Goal: Task Accomplishment & Management: Complete application form

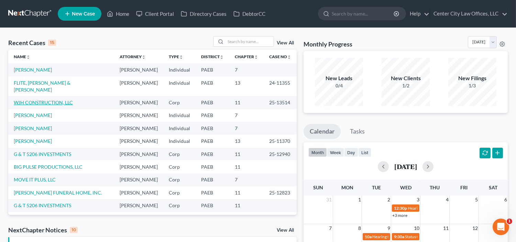
click at [42, 105] on link "WJH CONSTRUCTION, LLC" at bounding box center [43, 102] width 59 height 6
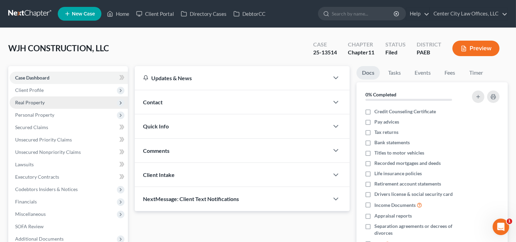
click at [39, 105] on span "Real Property" at bounding box center [30, 102] width 30 height 6
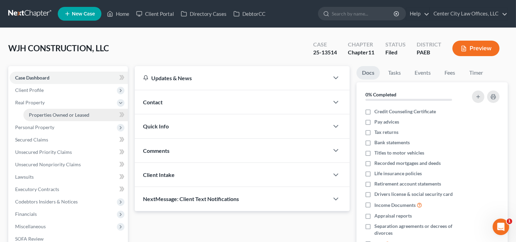
click at [44, 118] on link "Properties Owned or Leased" at bounding box center [75, 115] width 105 height 12
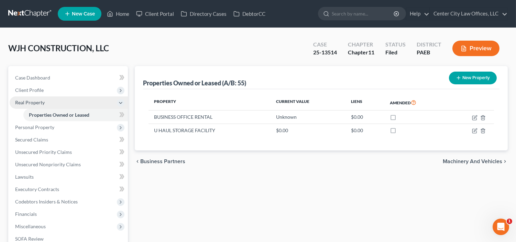
click at [40, 102] on span "Real Property" at bounding box center [30, 102] width 30 height 6
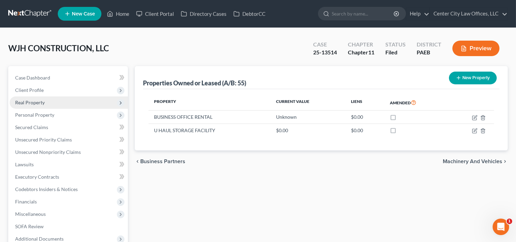
click at [40, 102] on span "Real Property" at bounding box center [30, 102] width 30 height 6
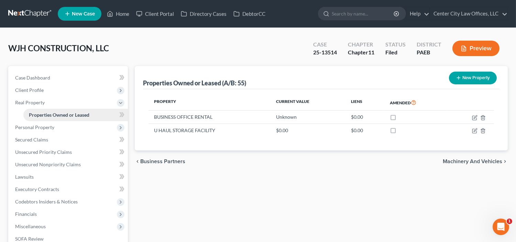
click at [61, 112] on span "Properties Owned or Leased" at bounding box center [59, 115] width 61 height 6
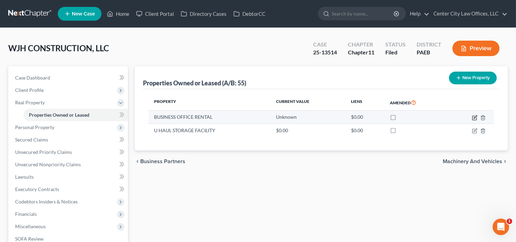
click at [473, 116] on icon "button" at bounding box center [475, 118] width 6 height 6
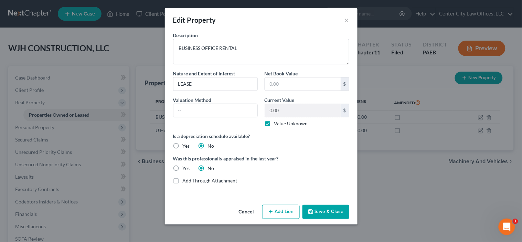
click at [242, 211] on button "Cancel" at bounding box center [246, 212] width 26 height 14
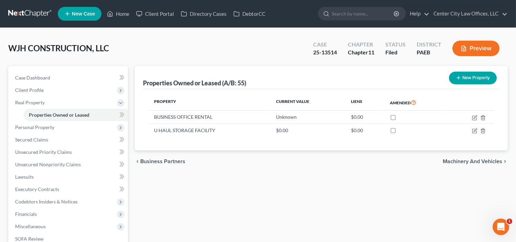
click at [455, 162] on span "Machinery and Vehicles" at bounding box center [473, 162] width 60 height 6
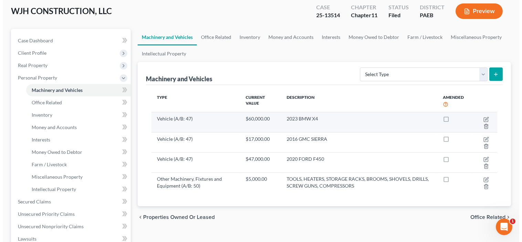
scroll to position [76, 0]
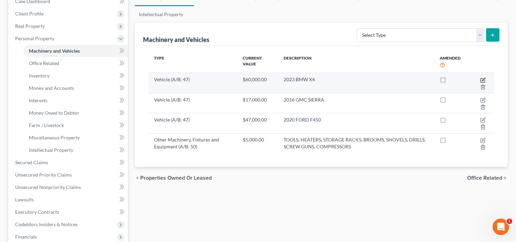
click at [483, 79] on icon "button" at bounding box center [484, 80] width 6 height 6
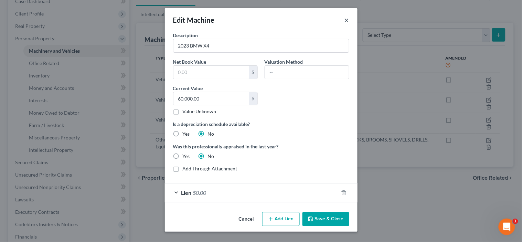
click at [348, 22] on button "×" at bounding box center [346, 20] width 5 height 8
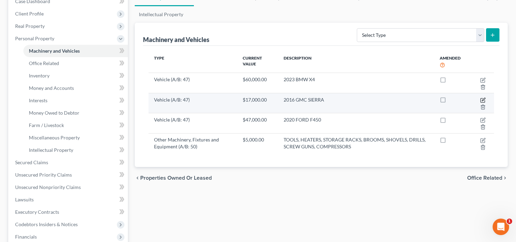
click at [484, 100] on icon "button" at bounding box center [484, 100] width 6 height 6
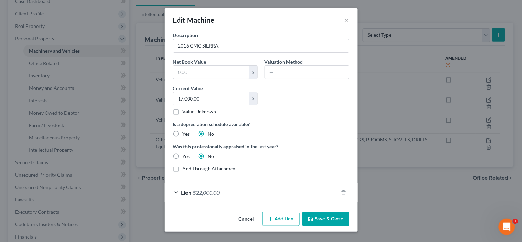
click at [281, 190] on div "Lien $22,000.00" at bounding box center [251, 192] width 173 height 18
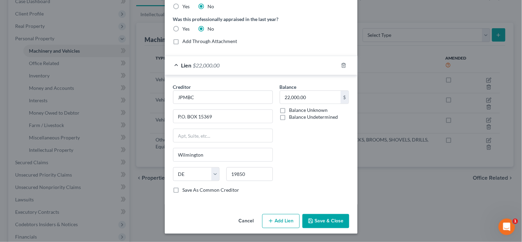
scroll to position [121, 0]
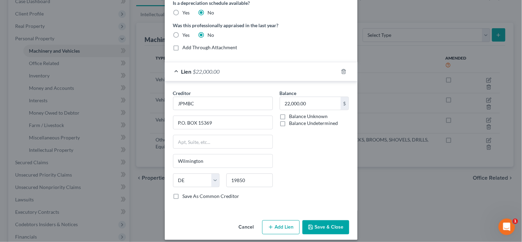
click at [240, 229] on button "Cancel" at bounding box center [246, 228] width 26 height 14
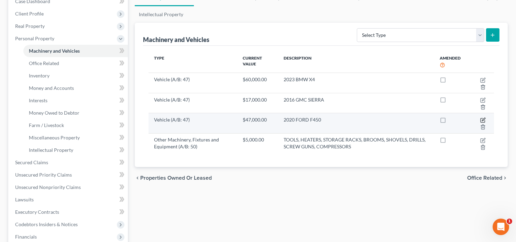
click at [484, 118] on icon "button" at bounding box center [483, 119] width 3 height 3
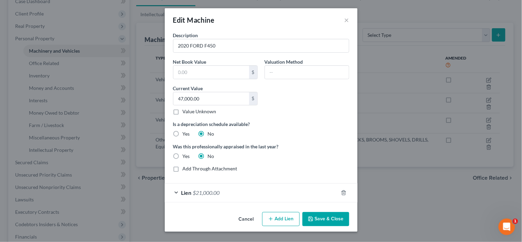
click at [311, 191] on div "Lien $21,000.00" at bounding box center [251, 192] width 173 height 18
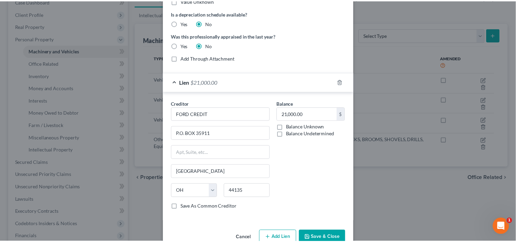
scroll to position [128, 0]
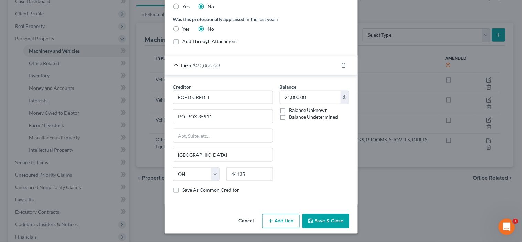
click at [243, 220] on button "Cancel" at bounding box center [246, 222] width 26 height 14
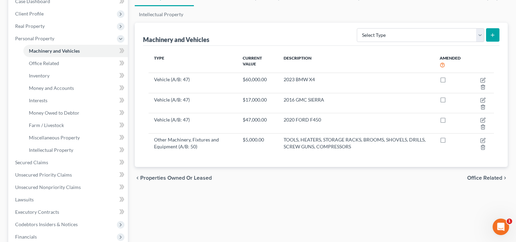
click at [491, 176] on span "Office Related" at bounding box center [484, 178] width 35 height 6
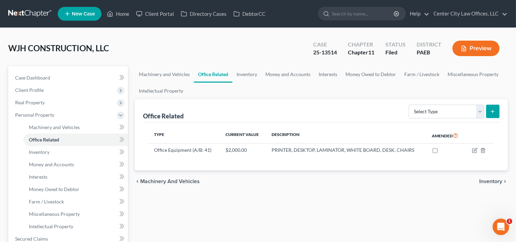
click at [491, 176] on div "chevron_left Machinery and Vehicles Inventory chevron_right" at bounding box center [321, 181] width 373 height 22
drag, startPoint x: 466, startPoint y: 160, endPoint x: 446, endPoint y: 162, distance: 19.4
click at [446, 162] on div "Type Current Value Description Amended Office Equipment (A/B: 41) $2,000.00 PRI…" at bounding box center [321, 146] width 357 height 48
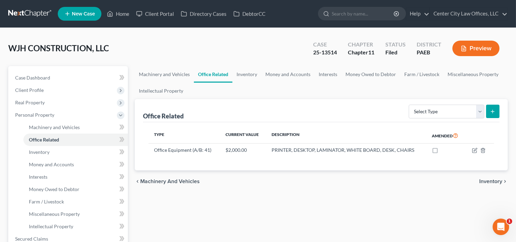
click at [491, 181] on span "Inventory" at bounding box center [490, 182] width 23 height 6
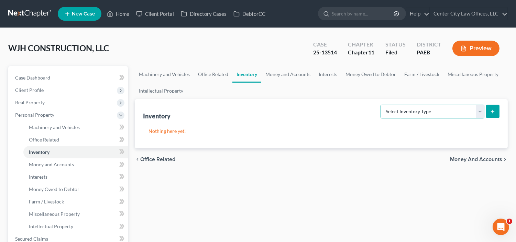
click at [481, 111] on select "Select Inventory Type Finished Goods (A/B: 21) Other Inventory or Supplies (A/B…" at bounding box center [433, 112] width 104 height 14
click at [346, 181] on div "Machinery and Vehicles Office Related Inventory Money and Accounts Interests Mo…" at bounding box center [321, 233] width 380 height 335
click at [465, 161] on span "Money and Accounts" at bounding box center [476, 160] width 52 height 6
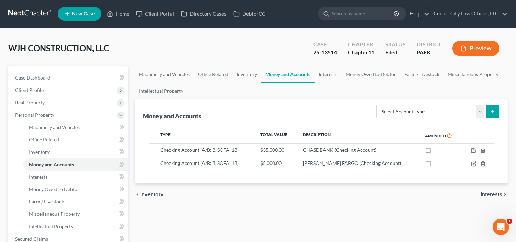
click at [481, 195] on span "Interests" at bounding box center [492, 195] width 22 height 6
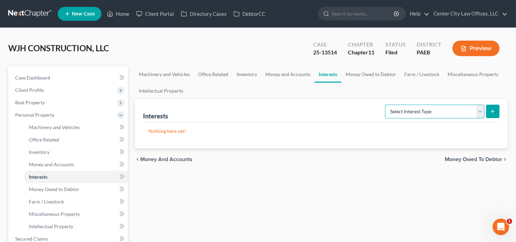
click at [465, 111] on select "Select Interest Type Bond (A/B: 16) Incorporated Business (A/B: 15) Insurance P…" at bounding box center [434, 112] width 99 height 14
click at [319, 124] on div "Nothing here yet! Type Total Value Description Amended" at bounding box center [321, 135] width 357 height 26
click at [456, 160] on span "Money Owed to Debtor" at bounding box center [473, 160] width 57 height 6
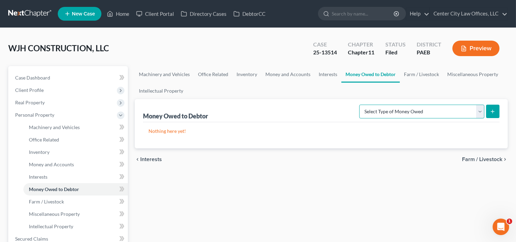
click at [456, 112] on select "Select Type of Money Owed Accounts Receivable (A/B: 11) Causes of Action Agains…" at bounding box center [421, 112] width 125 height 14
select select "causes_of_action_against_third_parties"
click at [361, 105] on select "Select Type of Money Owed Accounts Receivable (A/B: 11) Causes of Action Agains…" at bounding box center [421, 112] width 125 height 14
click at [480, 113] on select "Select Type of Money Owed Accounts Receivable (A/B: 11) Causes of Action Agains…" at bounding box center [421, 112] width 125 height 14
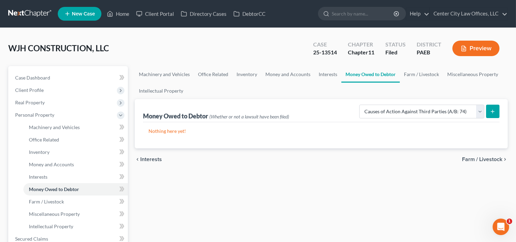
click at [303, 160] on div "chevron_left Interests Farm / Livestock chevron_right" at bounding box center [321, 159] width 373 height 22
click at [475, 160] on span "Farm / Livestock" at bounding box center [482, 160] width 40 height 6
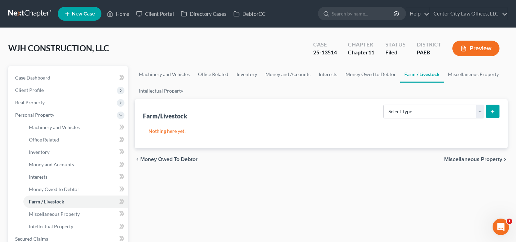
click at [474, 160] on span "Miscellaneous Property" at bounding box center [473, 160] width 58 height 6
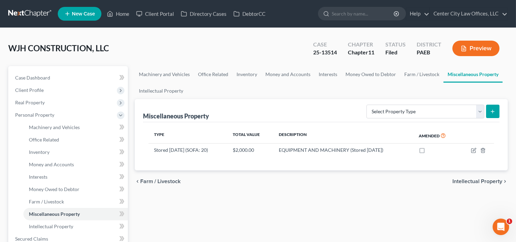
drag, startPoint x: 480, startPoint y: 102, endPoint x: 455, endPoint y: 133, distance: 39.6
click at [455, 133] on div "Miscellaneous Property Select Property Type Assigned for Creditor Benefit [DATE…" at bounding box center [321, 134] width 373 height 71
click at [462, 179] on span "Intellectual Property" at bounding box center [478, 182] width 50 height 6
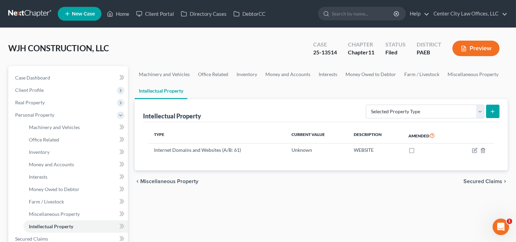
click at [482, 180] on span "Secured Claims" at bounding box center [483, 182] width 39 height 6
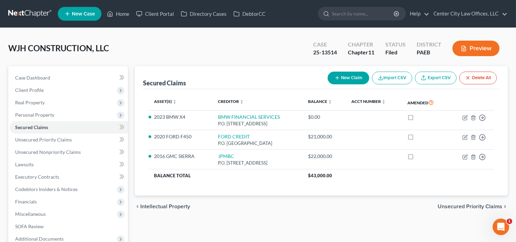
click at [457, 207] on span "Unsecured Priority Claims" at bounding box center [470, 207] width 65 height 6
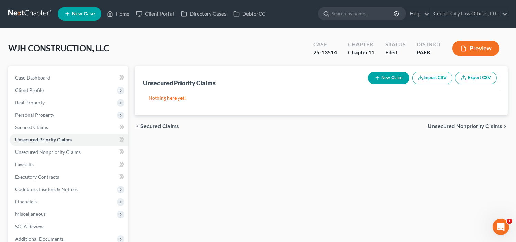
click at [454, 126] on span "Unsecured Nonpriority Claims" at bounding box center [465, 126] width 75 height 6
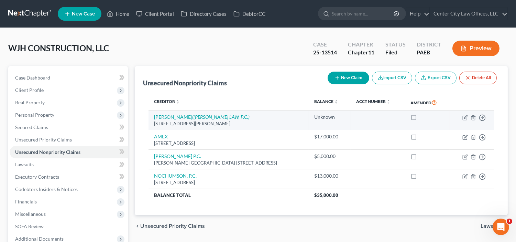
drag, startPoint x: 454, startPoint y: 126, endPoint x: 406, endPoint y: 121, distance: 48.1
click at [406, 121] on tr "[PERSON_NAME] ([PERSON_NAME] LAW, P.C.) [STREET_ADDRESS][PERSON_NAME] Unknown M…" at bounding box center [322, 120] width 346 height 20
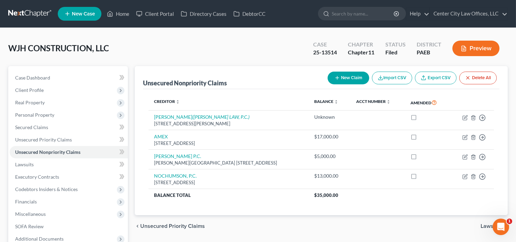
click at [486, 225] on span "Lawsuits" at bounding box center [492, 226] width 22 height 6
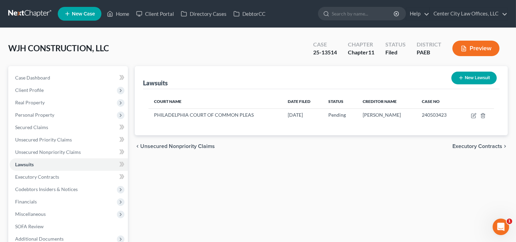
click at [487, 148] on span "Executory Contracts" at bounding box center [478, 146] width 50 height 6
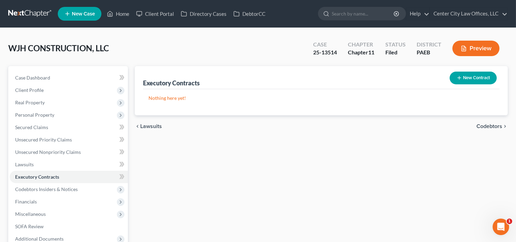
click at [488, 123] on span "Codebtors" at bounding box center [490, 126] width 26 height 6
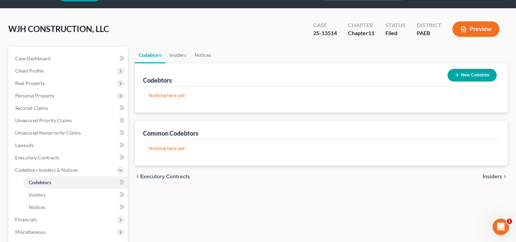
scroll to position [19, 0]
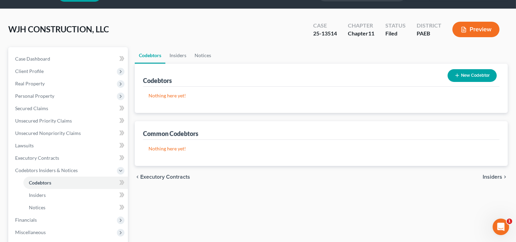
click at [496, 176] on span "Insiders" at bounding box center [493, 177] width 20 height 6
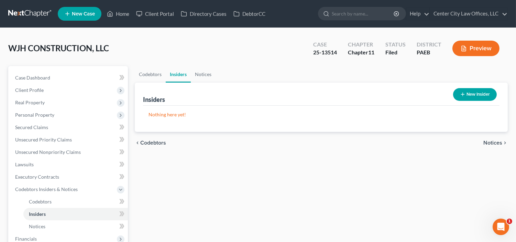
click at [486, 143] on span "Notices" at bounding box center [493, 143] width 19 height 6
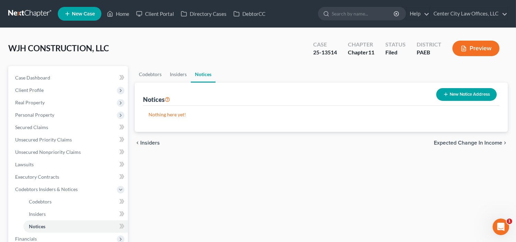
click at [142, 141] on span "Insiders" at bounding box center [150, 143] width 20 height 6
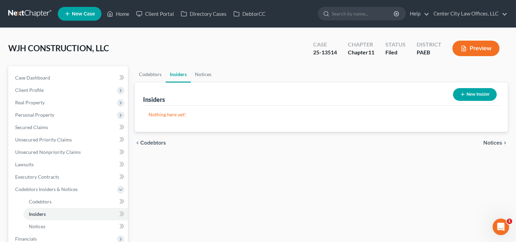
click at [479, 95] on button "New Insider" at bounding box center [475, 94] width 44 height 13
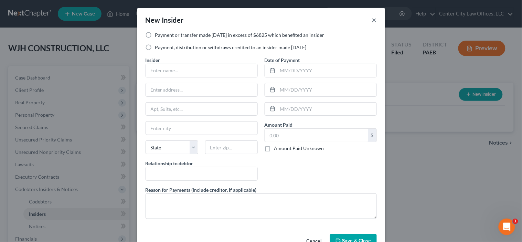
click at [372, 22] on button "×" at bounding box center [374, 20] width 5 height 8
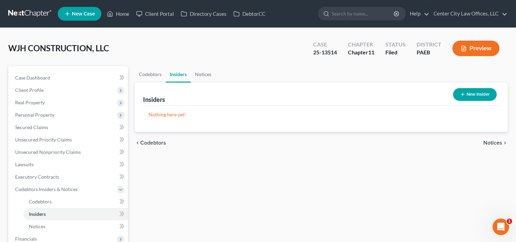
click at [488, 143] on span "Notices" at bounding box center [493, 143] width 19 height 6
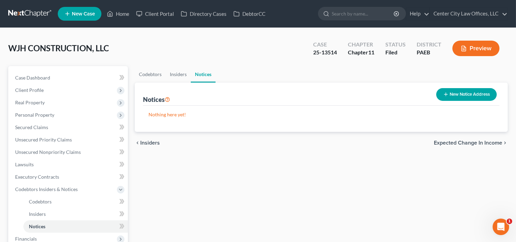
click at [488, 143] on span "Expected Change in Income" at bounding box center [468, 143] width 68 height 6
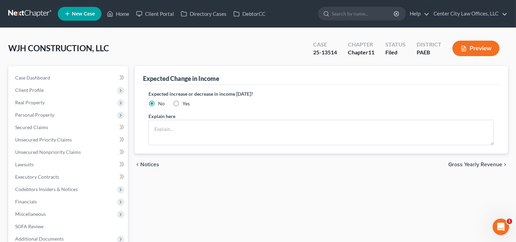
click at [467, 162] on span "Gross Yearly Revenue" at bounding box center [476, 165] width 54 height 6
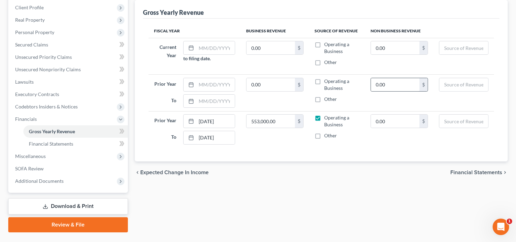
scroll to position [83, 0]
click at [466, 170] on span "Financial Statements" at bounding box center [477, 172] width 52 height 6
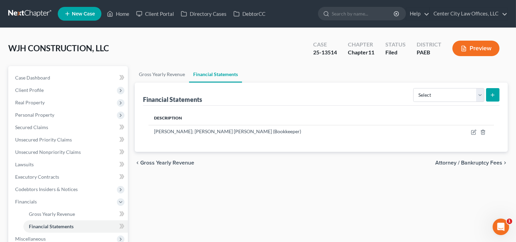
click at [458, 160] on span "Attorney / Bankruptcy Fees" at bounding box center [468, 163] width 67 height 6
select select "0"
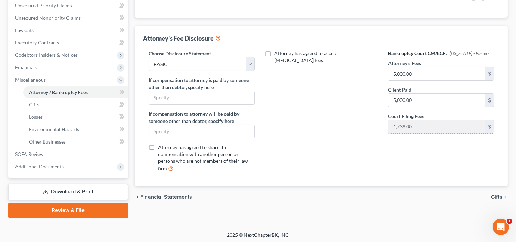
scroll to position [135, 0]
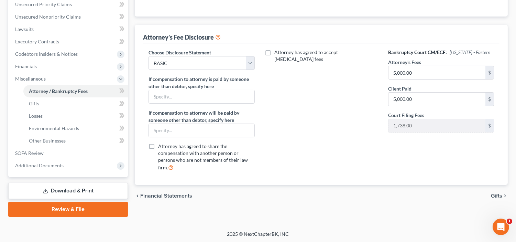
click at [496, 193] on span "Gifts" at bounding box center [496, 196] width 11 height 6
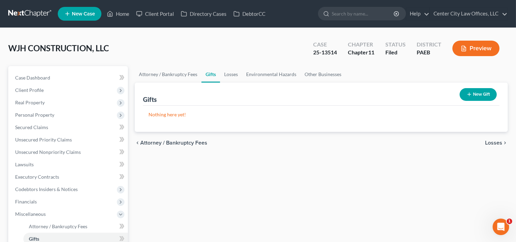
click at [489, 142] on span "Losses" at bounding box center [493, 143] width 17 height 6
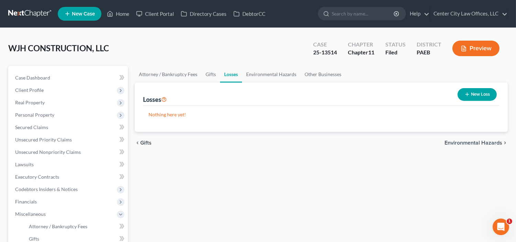
click at [489, 142] on span "Environmental Hazards" at bounding box center [474, 143] width 58 height 6
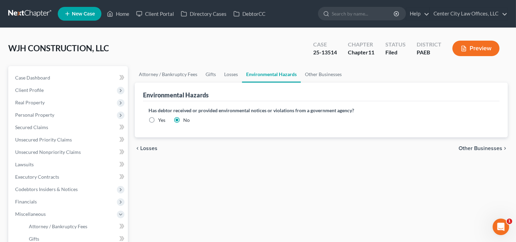
click at [470, 146] on span "Other Businesses" at bounding box center [481, 148] width 44 height 6
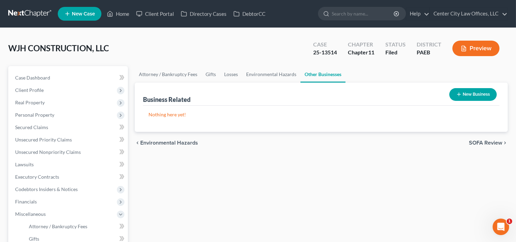
click at [484, 142] on span "SOFA Review" at bounding box center [485, 143] width 33 height 6
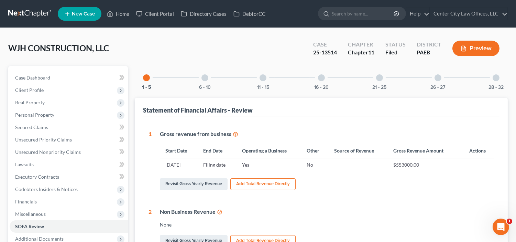
click at [205, 76] on div at bounding box center [205, 77] width 7 height 7
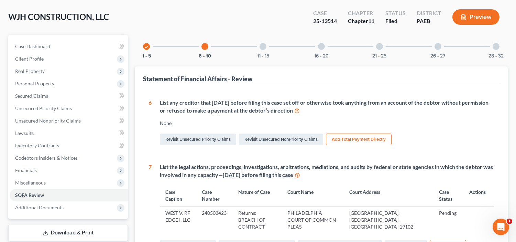
scroll to position [25, 0]
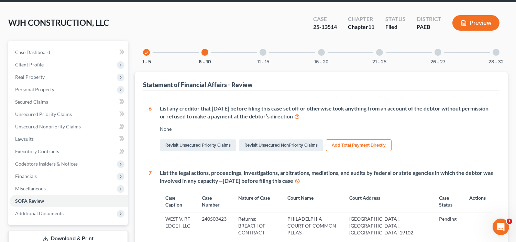
click at [260, 54] on div "11 - 15" at bounding box center [262, 52] width 23 height 23
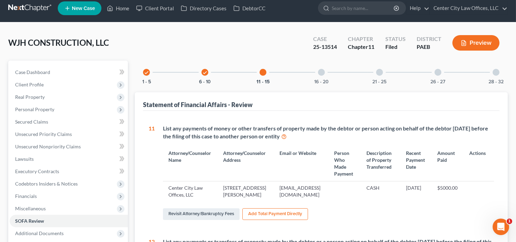
scroll to position [0, 0]
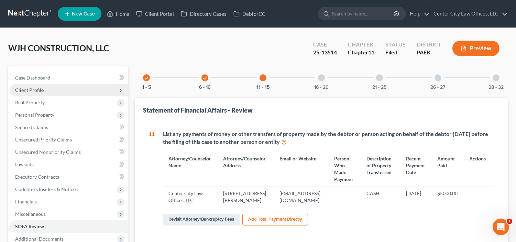
click at [25, 90] on span "Client Profile" at bounding box center [29, 90] width 29 height 6
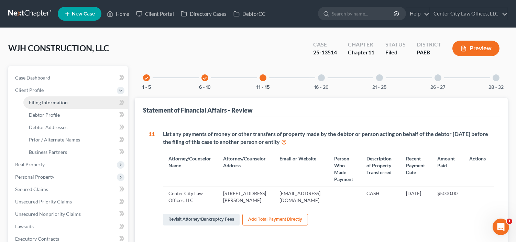
click at [39, 99] on span "Filing Information" at bounding box center [48, 102] width 39 height 6
select select "3"
select select "1"
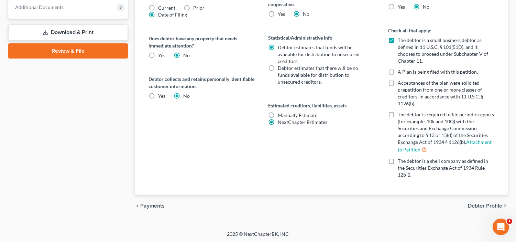
scroll to position [294, 0]
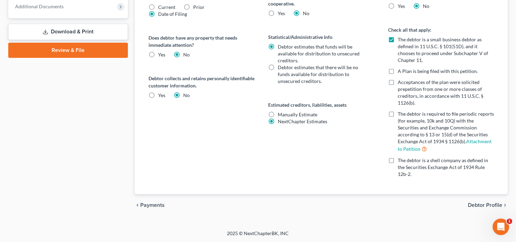
click at [495, 206] on span "Debtor Profile" at bounding box center [485, 205] width 34 height 6
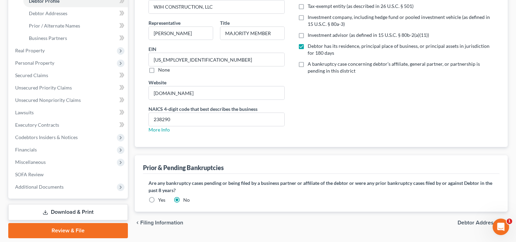
scroll to position [135, 0]
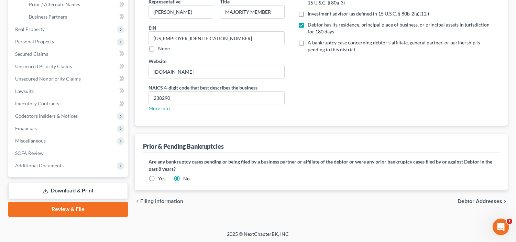
click at [460, 201] on span "Debtor Addresses" at bounding box center [480, 201] width 45 height 6
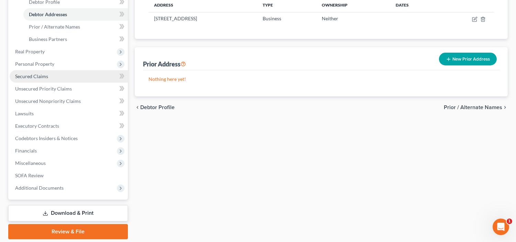
scroll to position [135, 0]
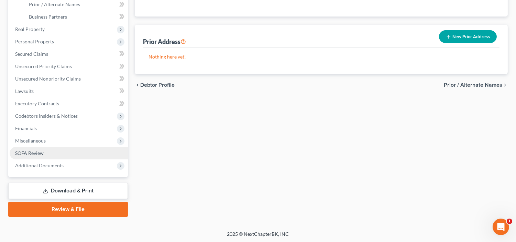
click at [38, 150] on span "SOFA Review" at bounding box center [29, 153] width 29 height 6
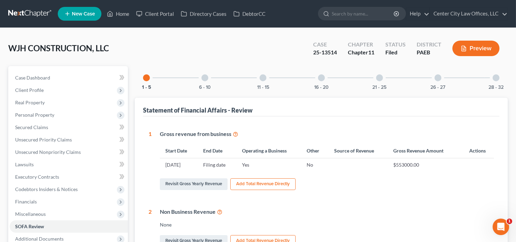
click at [206, 74] on div at bounding box center [205, 77] width 7 height 7
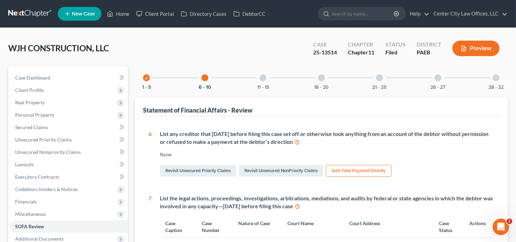
click at [206, 74] on div at bounding box center [205, 77] width 7 height 7
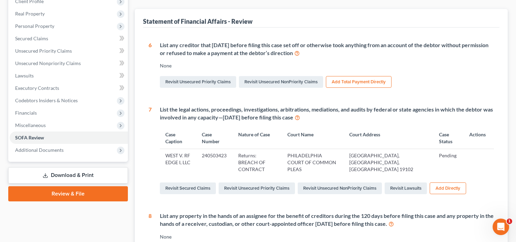
scroll to position [70, 0]
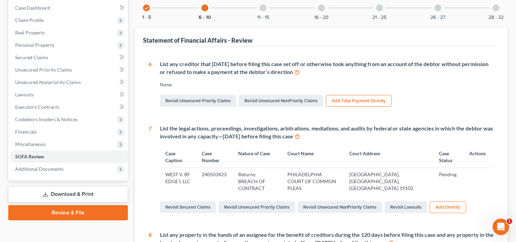
click at [260, 11] on div "11 - 15" at bounding box center [262, 7] width 23 height 23
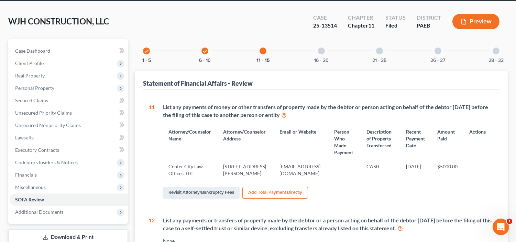
scroll to position [0, 0]
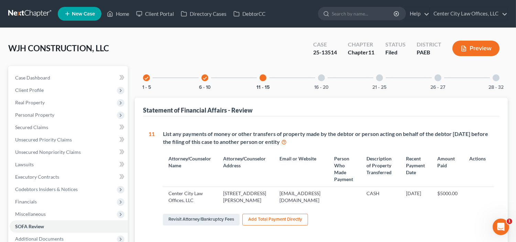
click at [319, 78] on div at bounding box center [321, 77] width 7 height 7
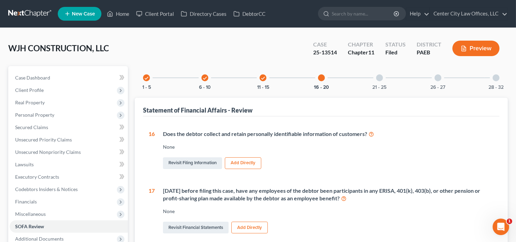
click at [382, 73] on div "21 - 25" at bounding box center [379, 77] width 23 height 23
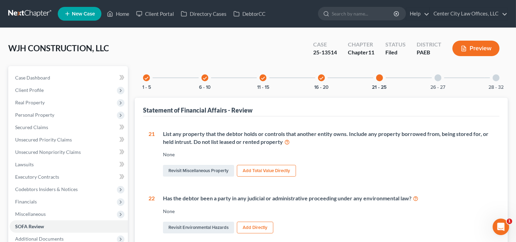
click at [435, 77] on div at bounding box center [438, 77] width 7 height 7
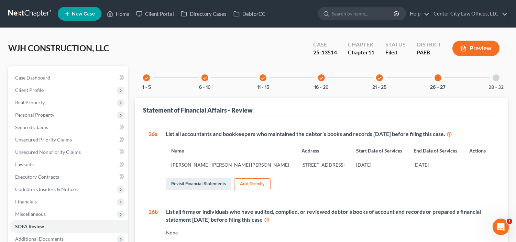
click at [380, 81] on div "check" at bounding box center [379, 77] width 7 height 7
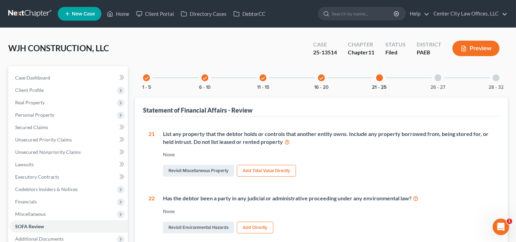
click at [330, 174] on div "Revisit Miscellaneous Property Add Total Value Directly" at bounding box center [328, 170] width 331 height 14
click at [439, 75] on div at bounding box center [438, 77] width 7 height 7
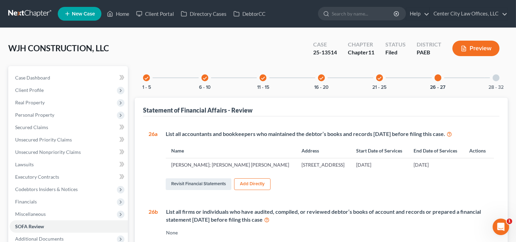
click at [494, 76] on div at bounding box center [496, 77] width 7 height 7
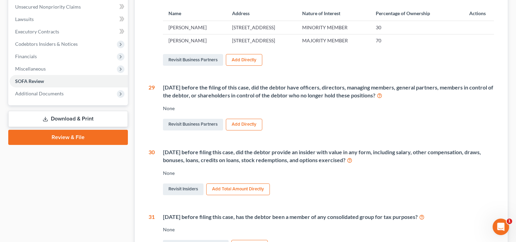
scroll to position [145, 0]
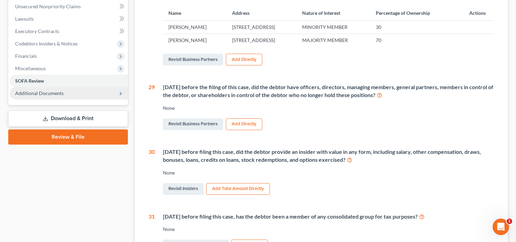
click at [16, 94] on span "Additional Documents" at bounding box center [39, 93] width 48 height 6
